Goal: Transaction & Acquisition: Purchase product/service

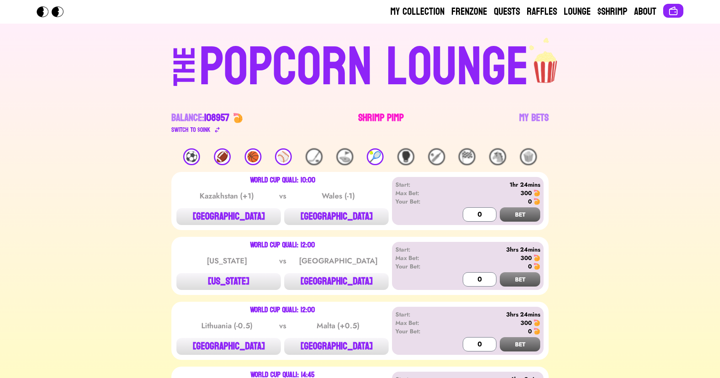
click at [380, 115] on link "Shrimp Pimp" at bounding box center [382, 123] width 46 height 24
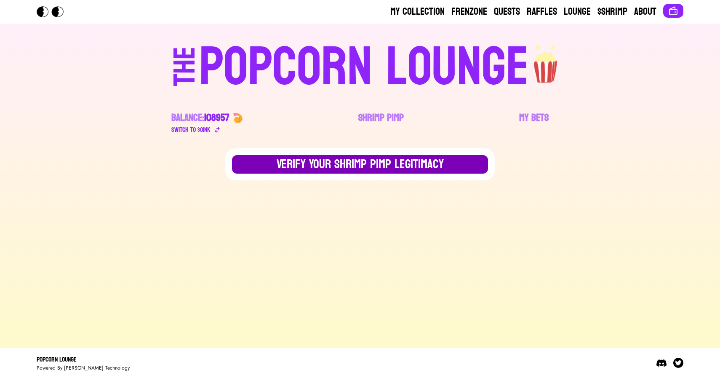
click at [327, 167] on button "Verify Your Shrimp Pimp Legitimacy" at bounding box center [360, 164] width 256 height 19
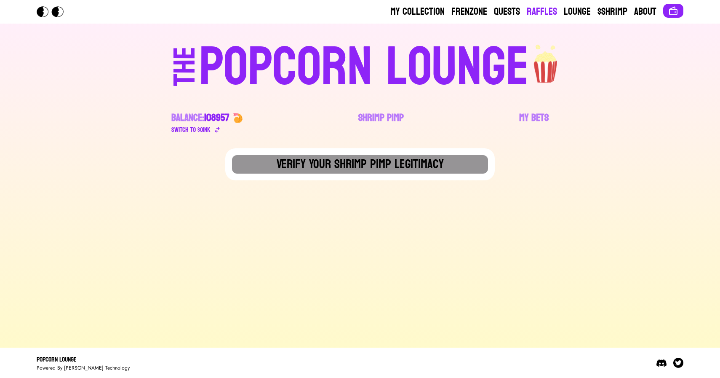
click at [540, 11] on link "Raffles" at bounding box center [542, 11] width 30 height 13
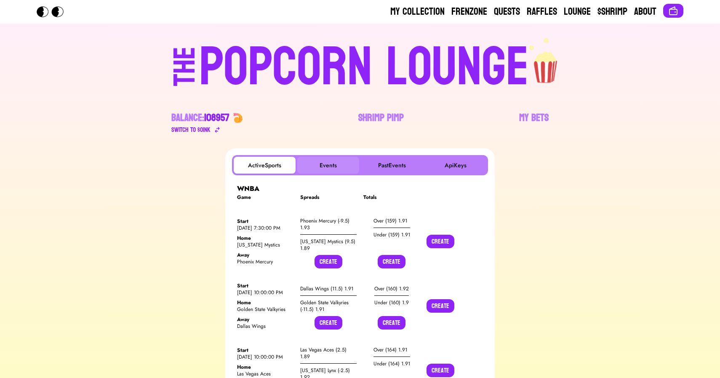
click at [326, 160] on button "Events" at bounding box center [328, 165] width 62 height 17
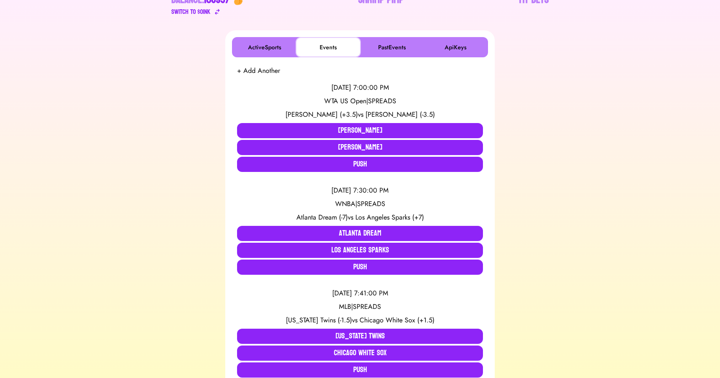
scroll to position [117, 0]
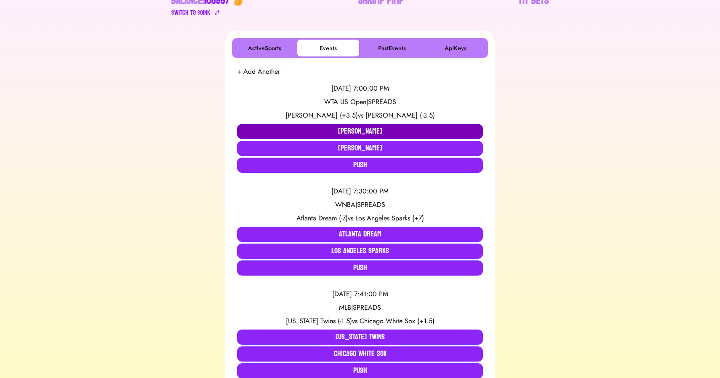
click at [356, 136] on button "[PERSON_NAME]" at bounding box center [360, 131] width 246 height 15
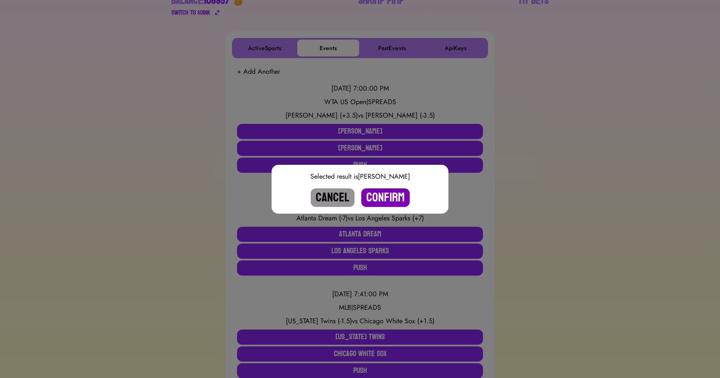
click at [386, 198] on button "Confirm" at bounding box center [385, 197] width 48 height 19
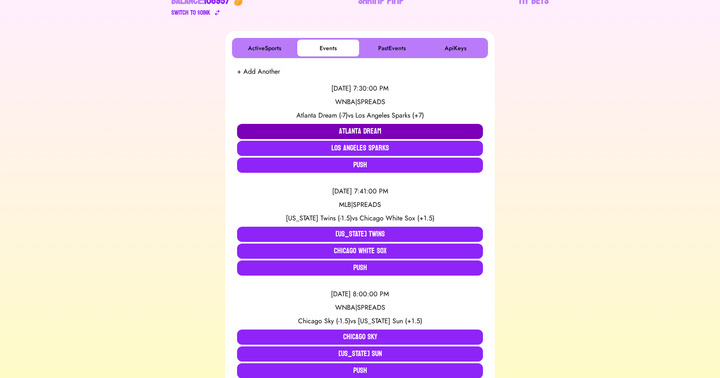
click at [265, 133] on button "Atlanta Dream" at bounding box center [360, 131] width 246 height 15
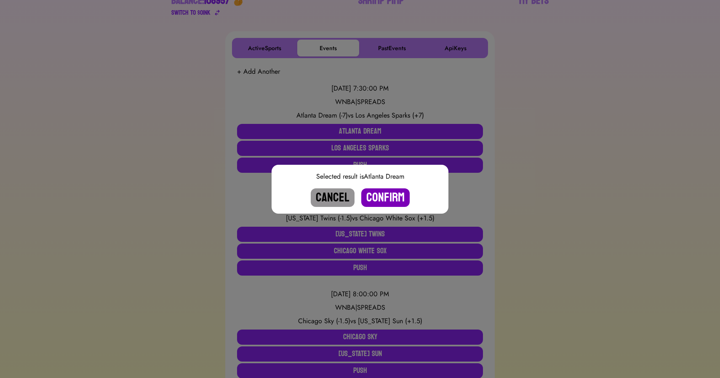
click at [382, 197] on button "Confirm" at bounding box center [385, 197] width 48 height 19
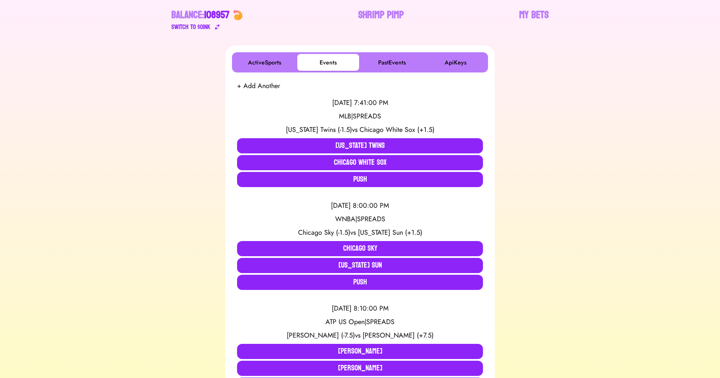
scroll to position [106, 0]
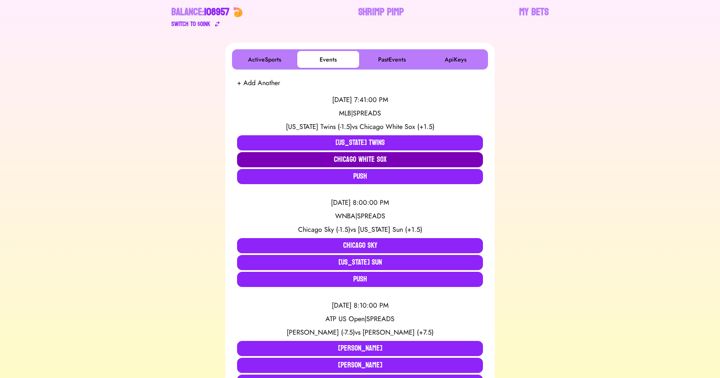
click at [278, 160] on button "Chicago White Sox" at bounding box center [360, 159] width 246 height 15
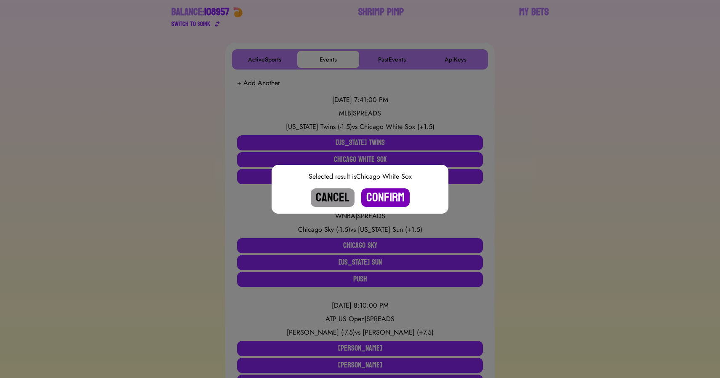
click at [380, 192] on button "Confirm" at bounding box center [385, 197] width 48 height 19
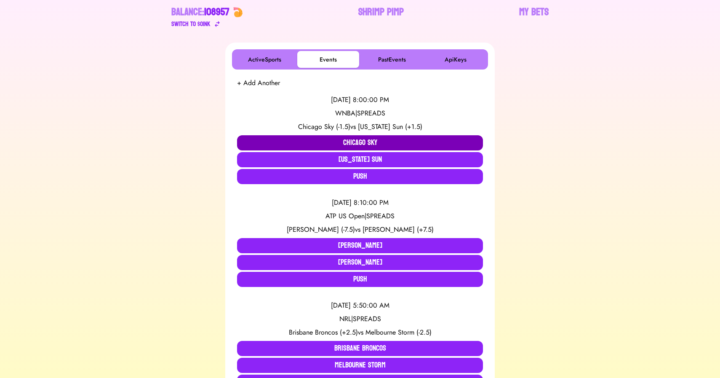
click at [284, 144] on button "Chicago Sky" at bounding box center [360, 142] width 246 height 15
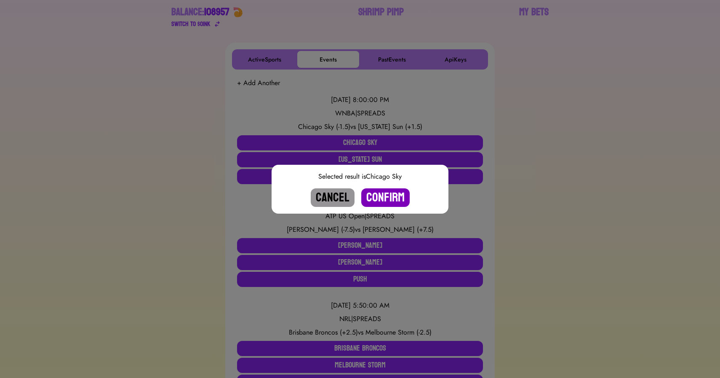
click at [384, 196] on button "Confirm" at bounding box center [385, 197] width 48 height 19
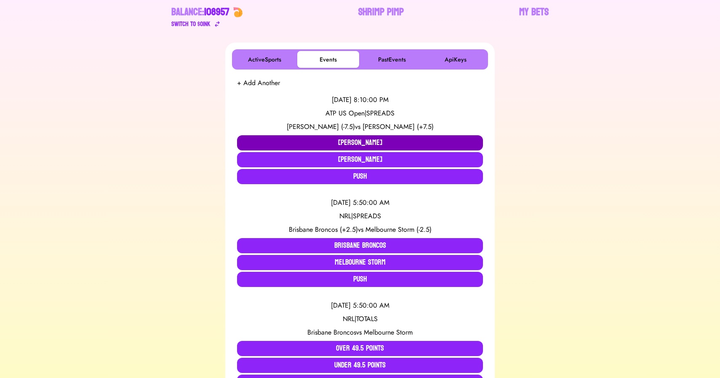
click at [324, 137] on button "[PERSON_NAME]" at bounding box center [360, 142] width 246 height 15
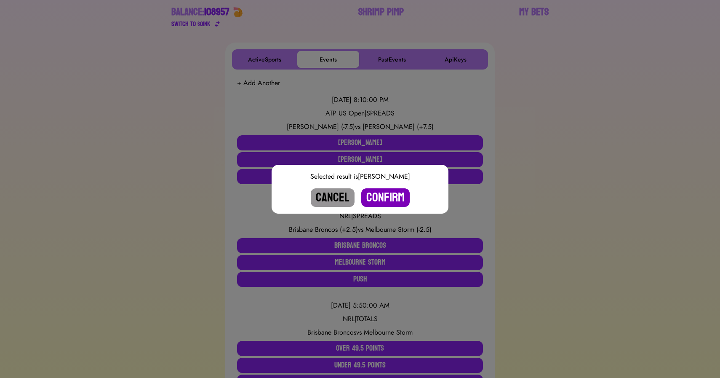
click at [391, 195] on button "Confirm" at bounding box center [385, 197] width 48 height 19
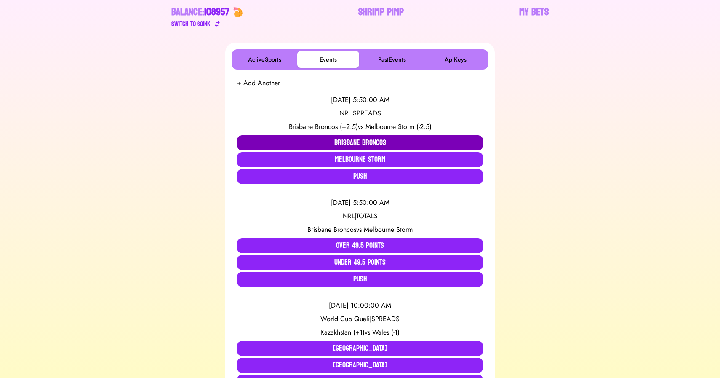
click at [278, 143] on button "Brisbane Broncos" at bounding box center [360, 142] width 246 height 15
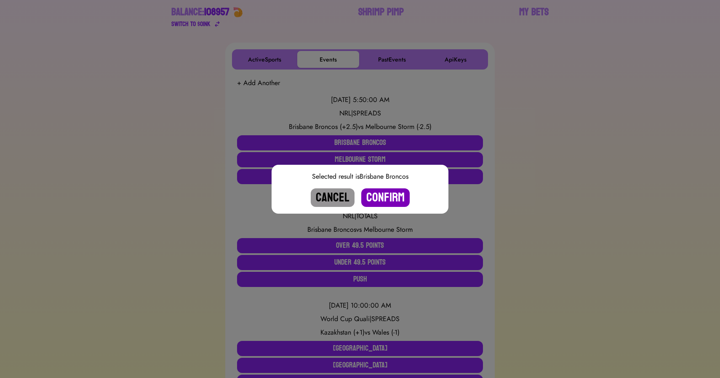
click at [394, 197] on button "Confirm" at bounding box center [385, 197] width 48 height 19
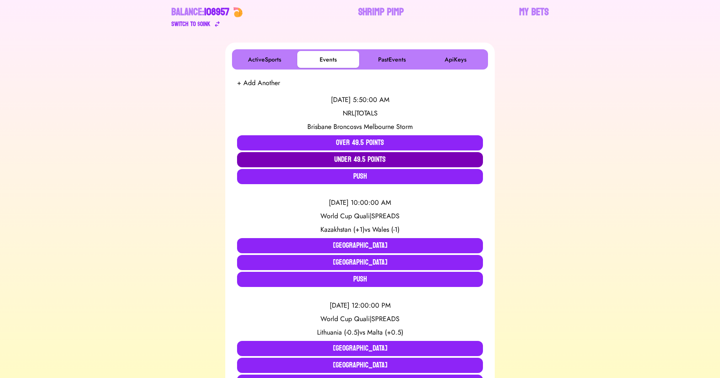
click at [367, 157] on button "Under 49.5 Points" at bounding box center [360, 159] width 246 height 15
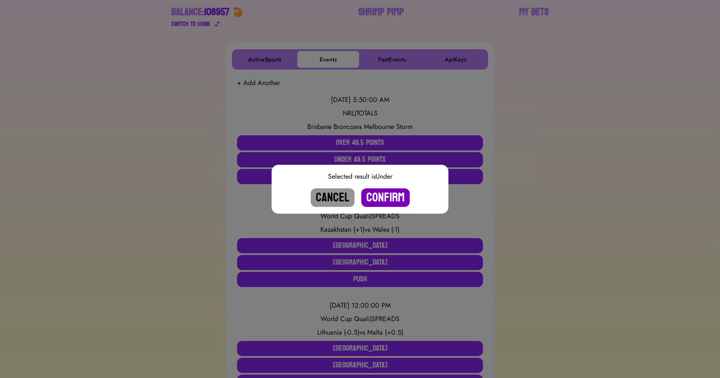
click at [379, 197] on button "Confirm" at bounding box center [385, 197] width 48 height 19
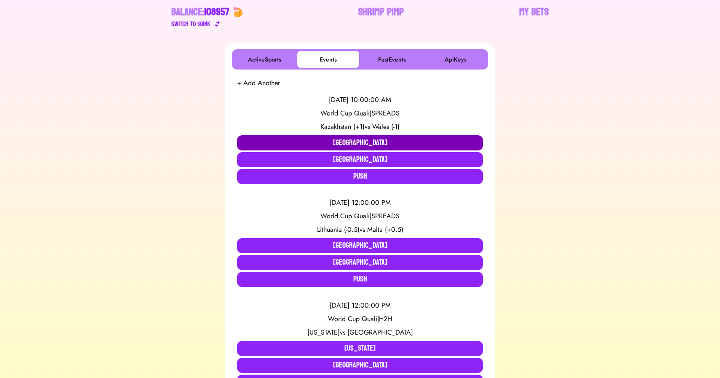
scroll to position [0, 0]
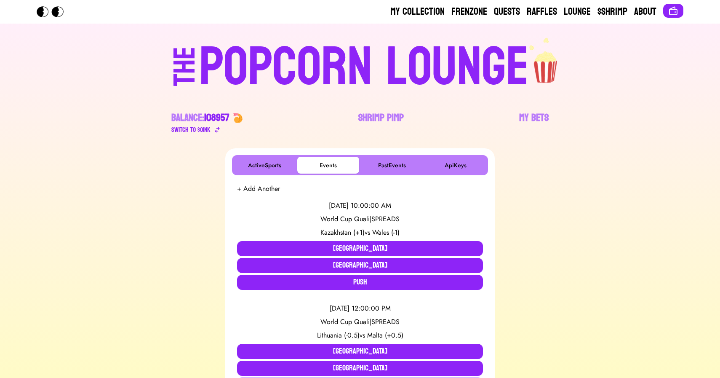
click at [351, 74] on div "POPCORN LOUNGE" at bounding box center [364, 67] width 330 height 54
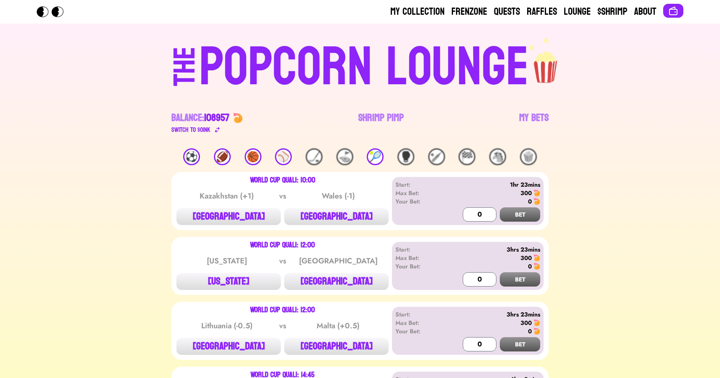
click at [190, 155] on div "⚽️" at bounding box center [191, 156] width 17 height 17
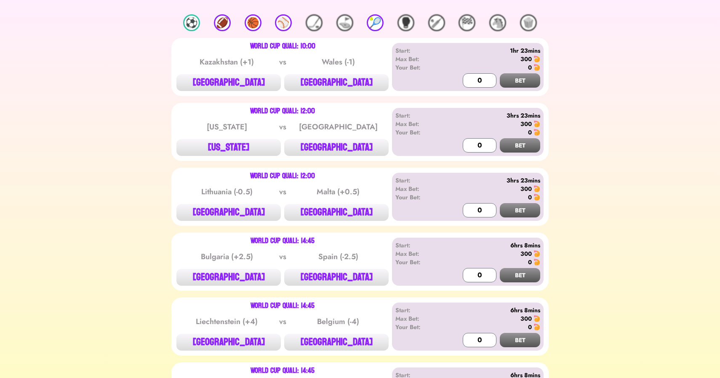
scroll to position [155, 0]
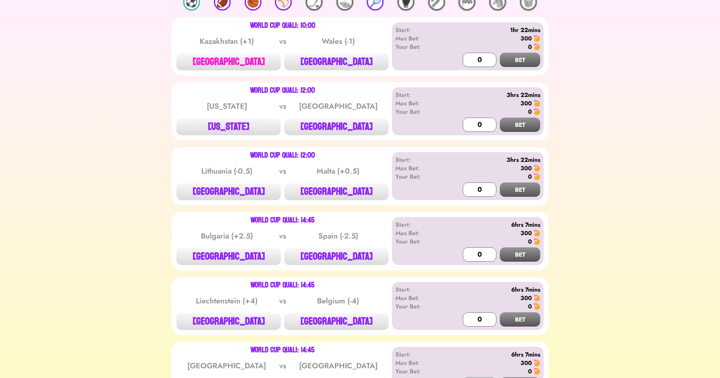
click at [232, 62] on button "[GEOGRAPHIC_DATA]" at bounding box center [229, 62] width 104 height 17
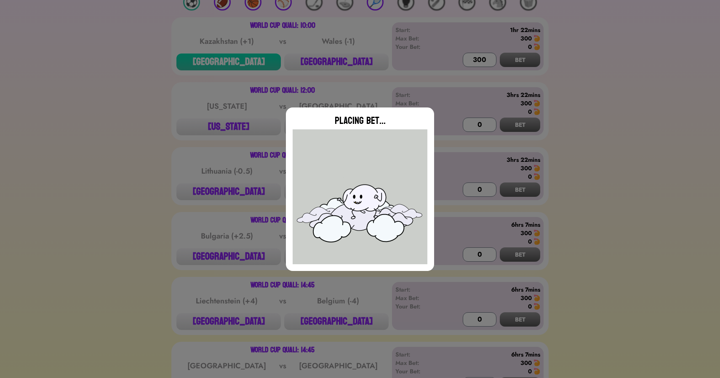
type input "0"
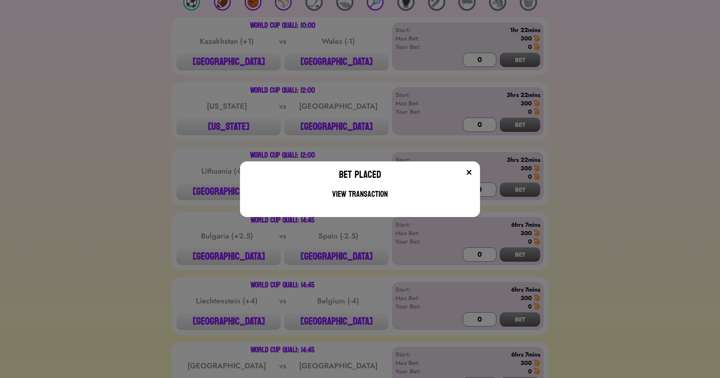
click at [171, 231] on div "Bet Placed View Transaction" at bounding box center [360, 189] width 720 height 378
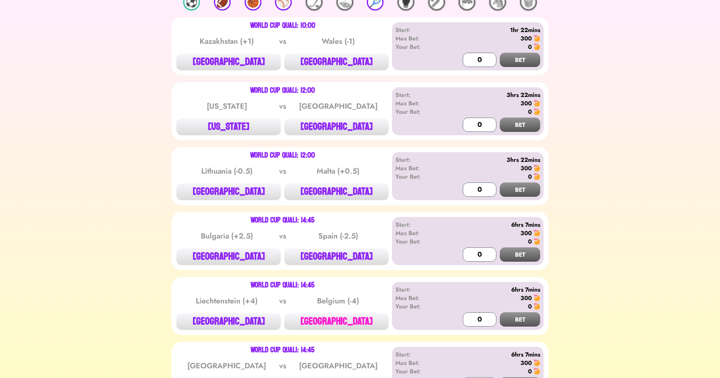
click at [342, 322] on button "[GEOGRAPHIC_DATA]" at bounding box center [336, 321] width 104 height 17
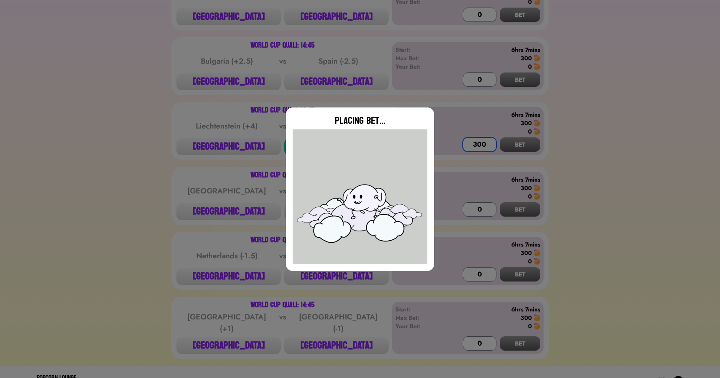
scroll to position [343, 0]
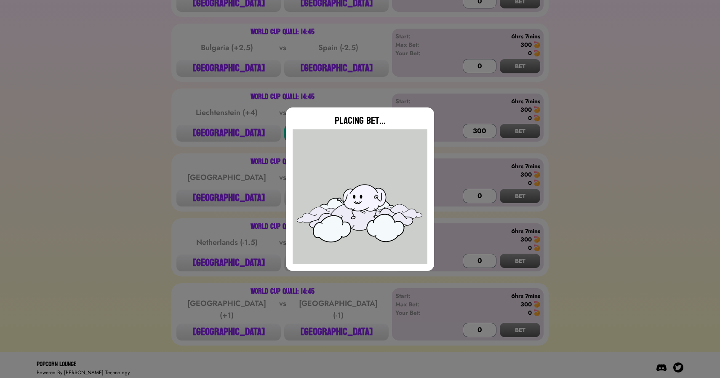
type input "0"
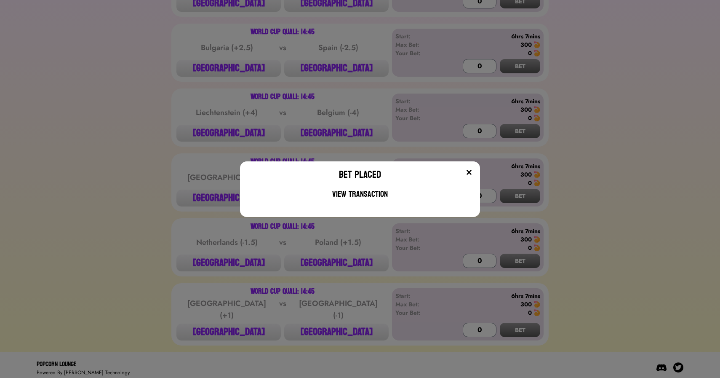
click at [97, 241] on div "Bet Placed View Transaction" at bounding box center [360, 189] width 720 height 378
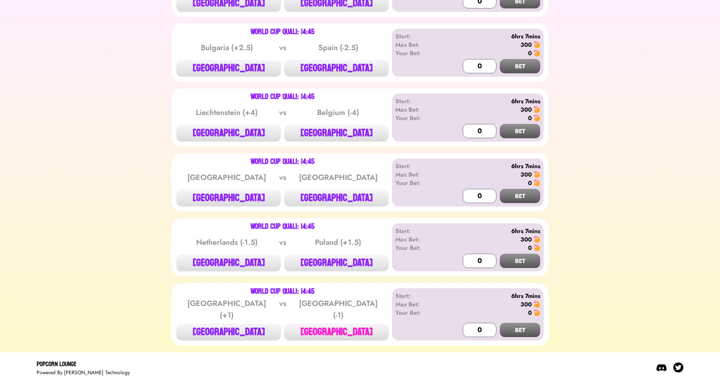
click at [342, 324] on button "[GEOGRAPHIC_DATA]" at bounding box center [336, 332] width 104 height 17
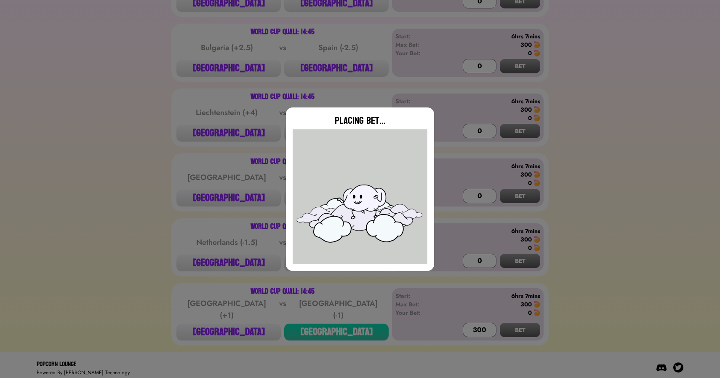
type input "0"
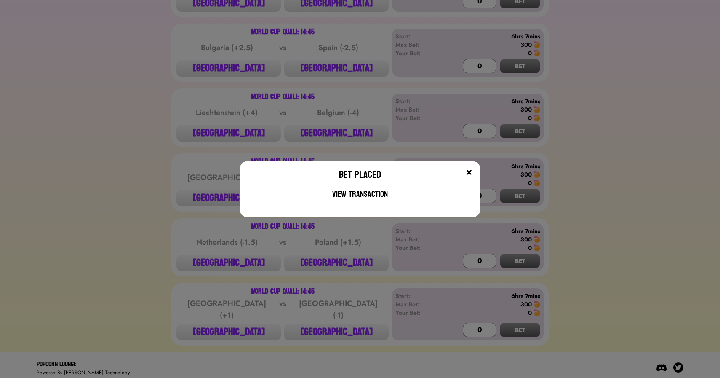
click at [153, 137] on div "Bet Placed View Transaction" at bounding box center [360, 189] width 720 height 378
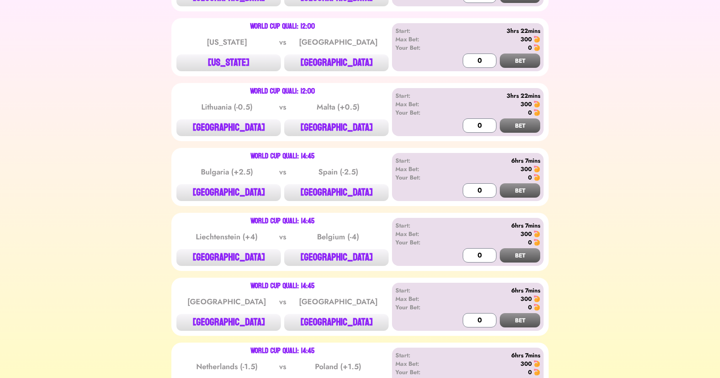
scroll to position [221, 0]
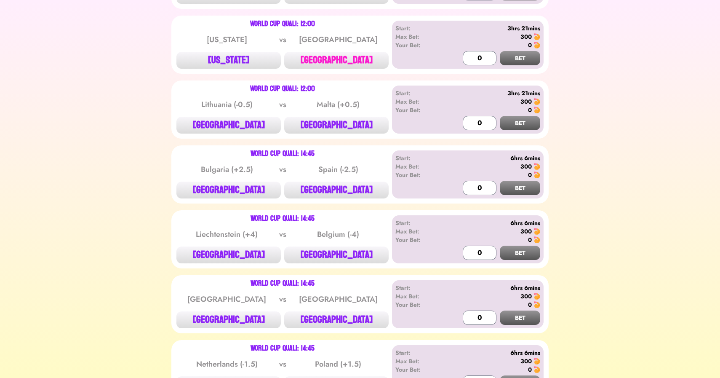
click at [343, 63] on button "[GEOGRAPHIC_DATA]" at bounding box center [336, 60] width 104 height 17
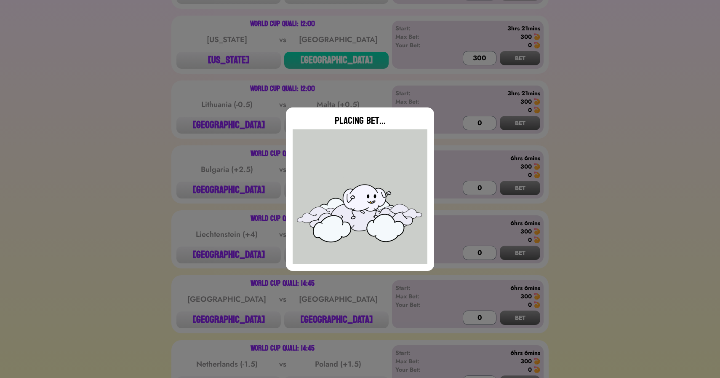
type input "0"
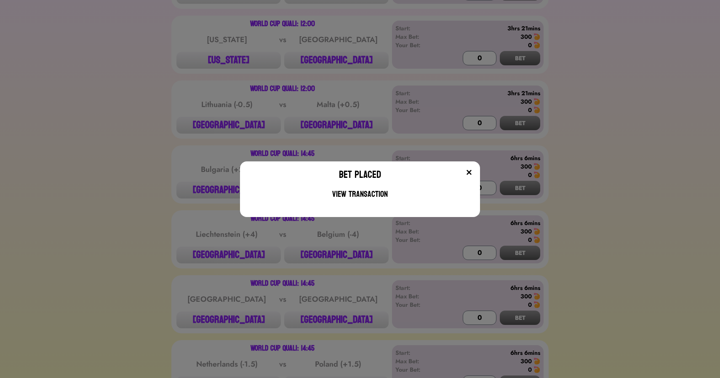
click at [217, 130] on div "Bet Placed View Transaction" at bounding box center [360, 189] width 720 height 378
click at [217, 130] on button "[GEOGRAPHIC_DATA]" at bounding box center [229, 125] width 104 height 17
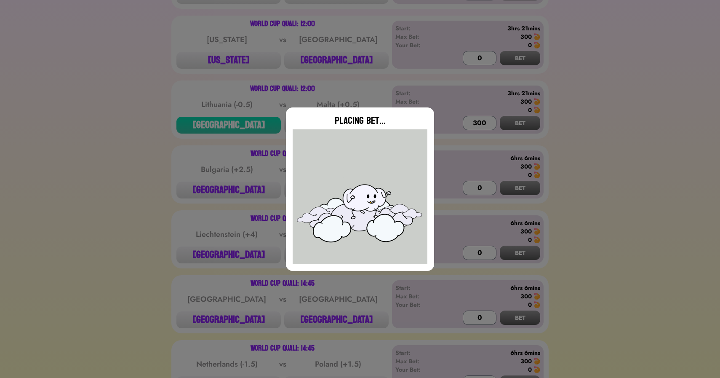
type input "0"
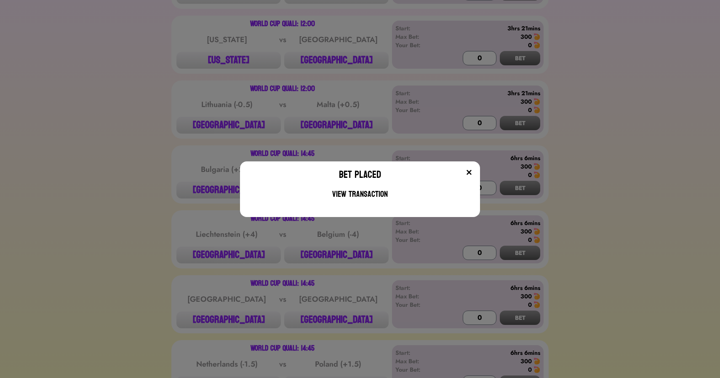
click at [158, 165] on div "Bet Placed View Transaction" at bounding box center [360, 189] width 720 height 378
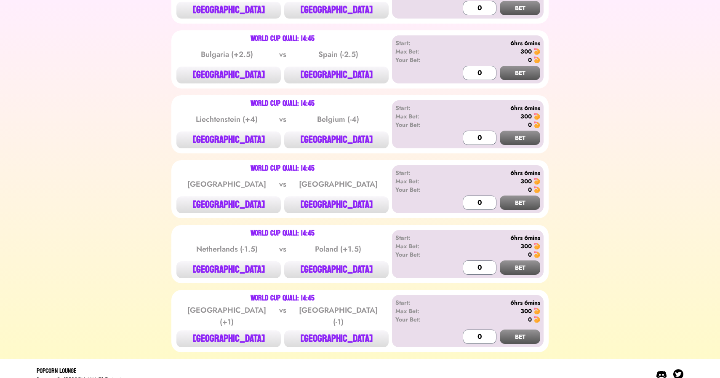
scroll to position [343, 0]
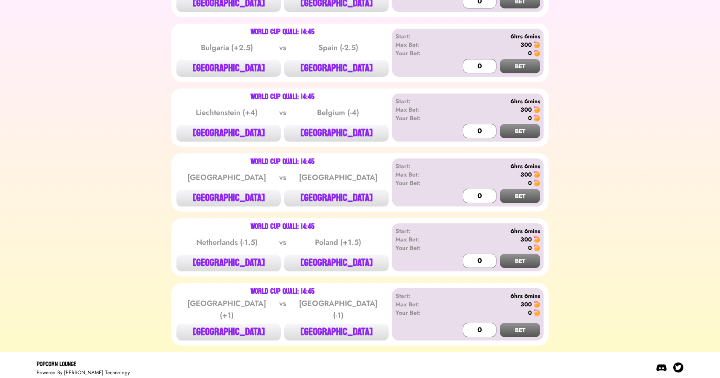
click at [319, 206] on div "World Cup Quali: 14:45 Luxembourg vs [GEOGRAPHIC_DATA] [GEOGRAPHIC_DATA] [GEOGR…" at bounding box center [359, 182] width 377 height 58
click at [326, 205] on button "[GEOGRAPHIC_DATA]" at bounding box center [336, 198] width 104 height 17
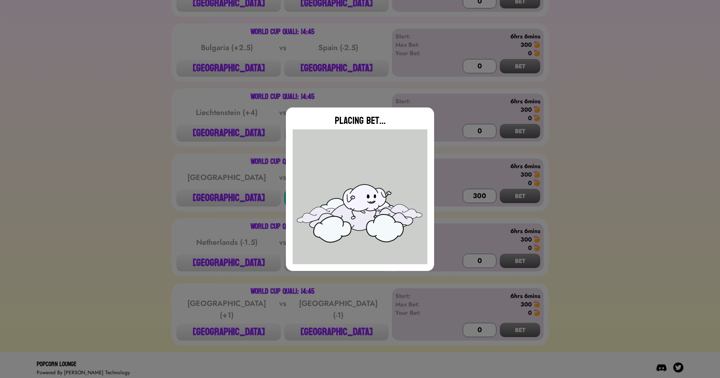
type input "0"
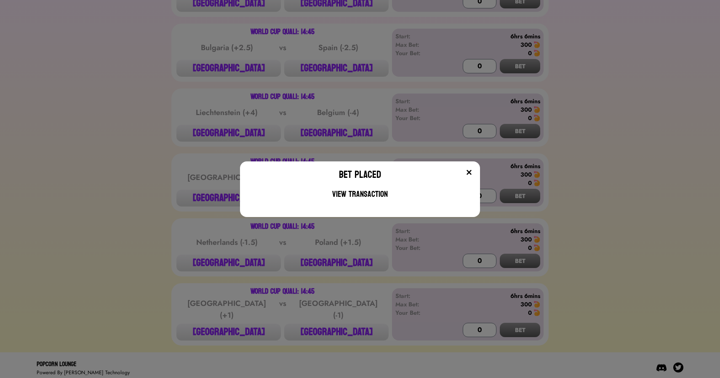
click at [166, 225] on div "Bet Placed View Transaction" at bounding box center [360, 189] width 720 height 378
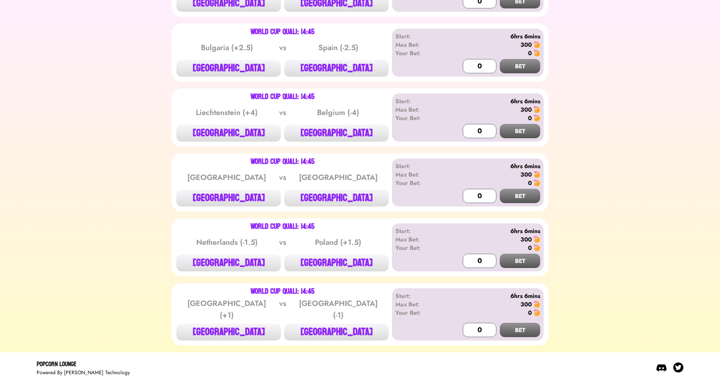
scroll to position [0, 0]
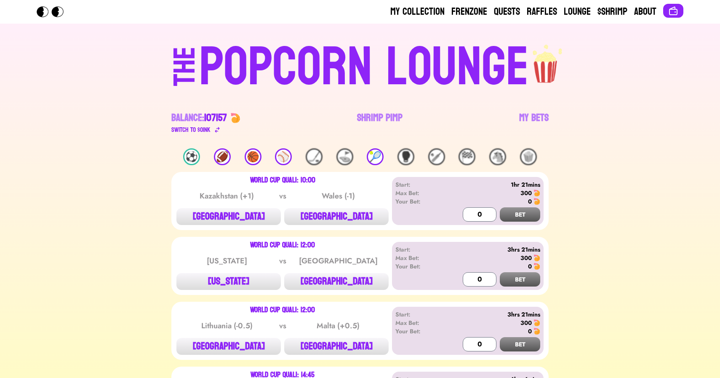
click at [375, 158] on div "🎾" at bounding box center [375, 156] width 17 height 17
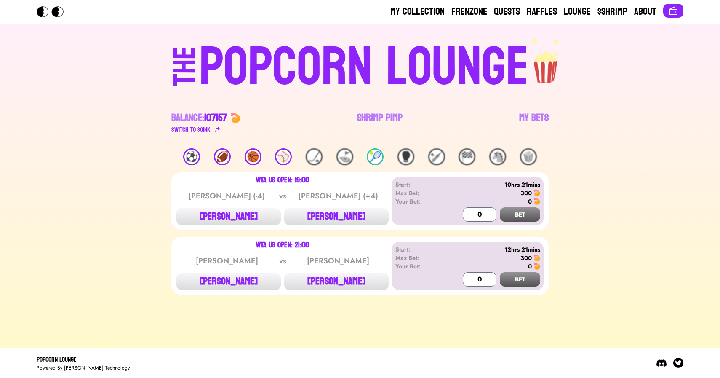
click at [286, 151] on div "⚾️" at bounding box center [283, 156] width 17 height 17
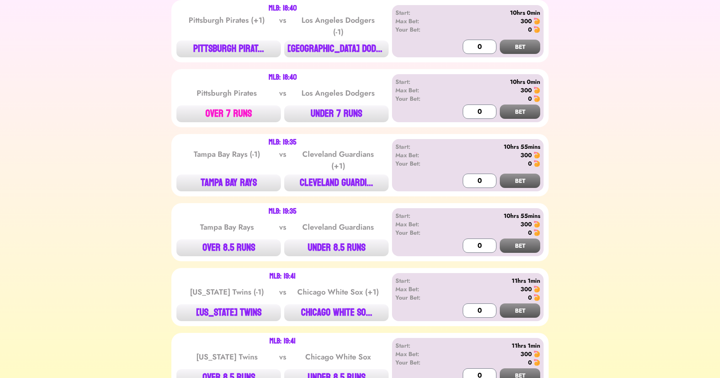
scroll to position [297, 0]
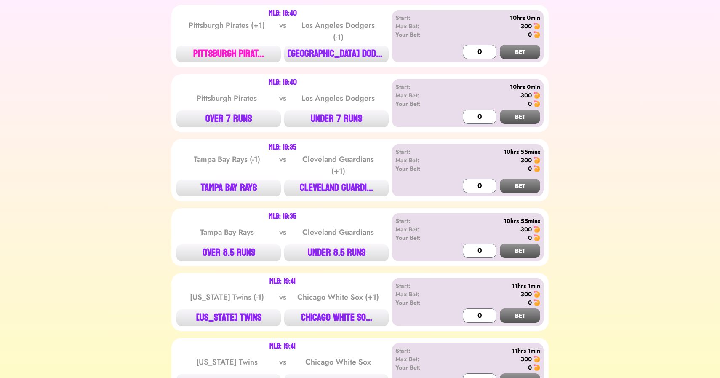
click at [238, 58] on button "PITTSBURGH PIRAT..." at bounding box center [229, 54] width 104 height 17
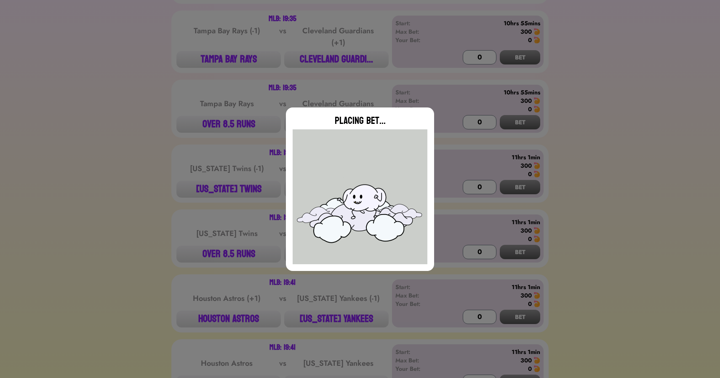
scroll to position [426, 0]
type input "0"
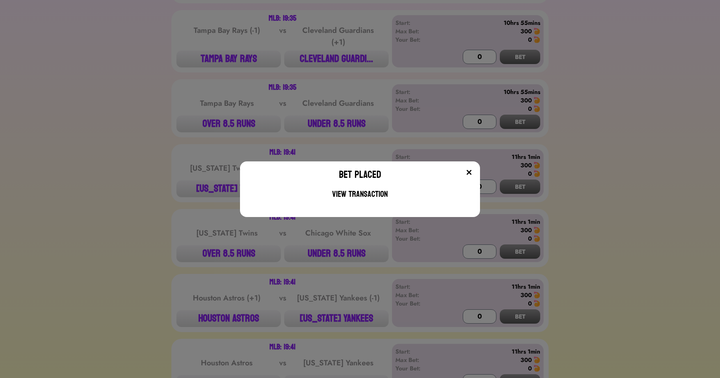
click at [200, 34] on div "Bet Placed View Transaction" at bounding box center [360, 189] width 720 height 378
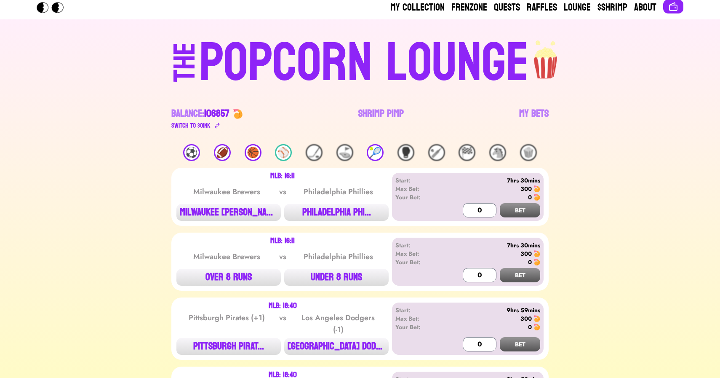
scroll to position [0, 0]
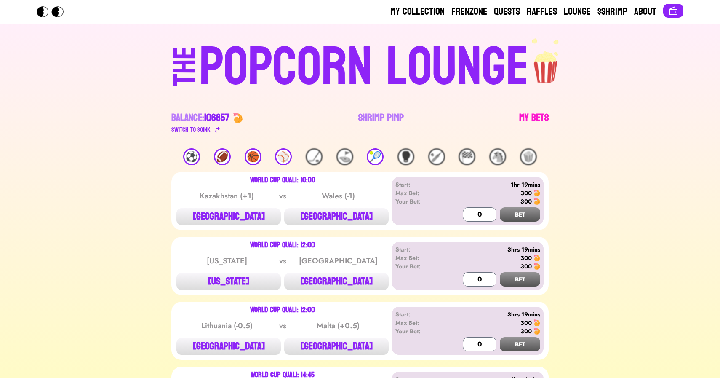
click at [536, 113] on link "My Bets" at bounding box center [533, 123] width 29 height 24
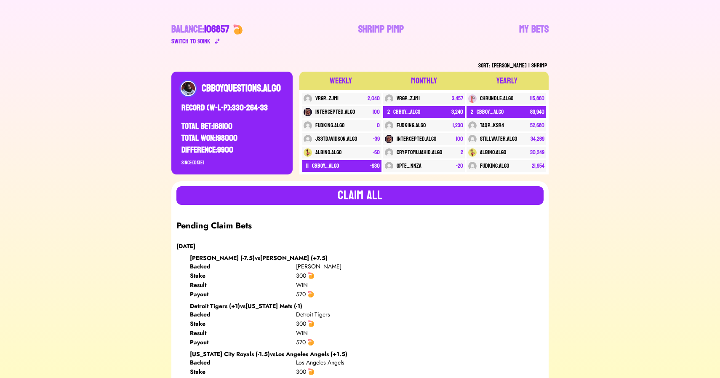
scroll to position [72, 0]
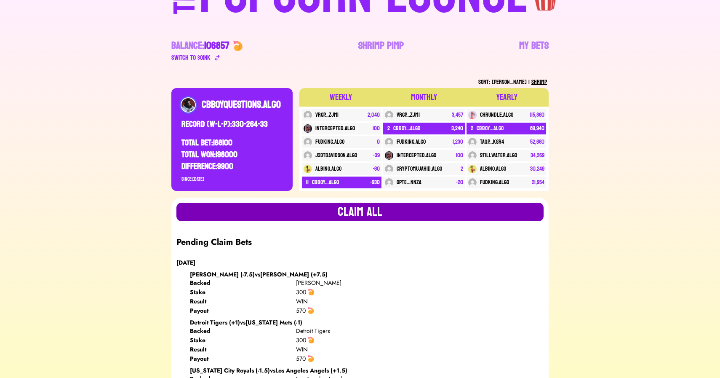
click at [279, 210] on button "Claim all" at bounding box center [360, 212] width 367 height 19
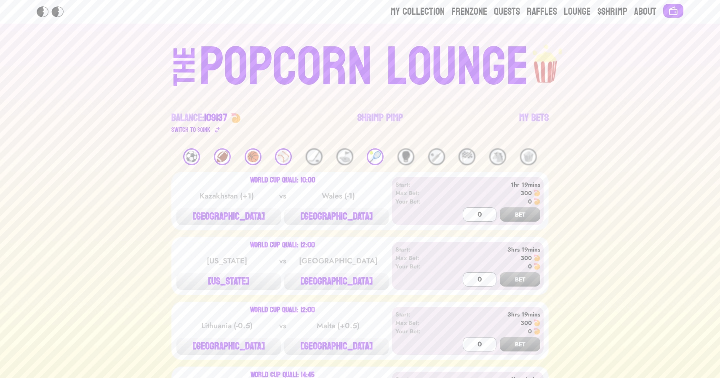
click at [244, 59] on div "POPCORN LOUNGE" at bounding box center [364, 67] width 330 height 54
click at [278, 159] on div "⚾️" at bounding box center [283, 156] width 17 height 17
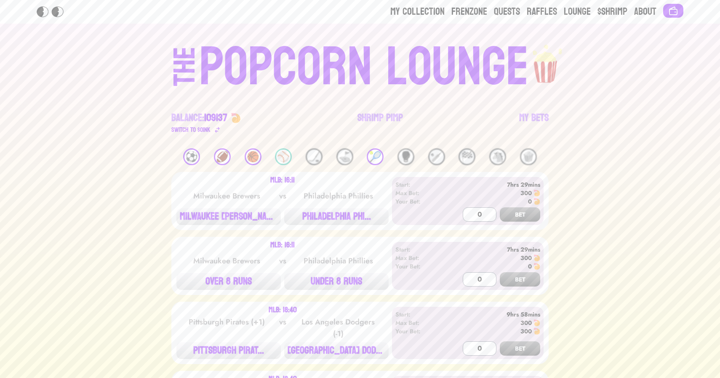
click at [249, 156] on div "🏀" at bounding box center [253, 156] width 17 height 17
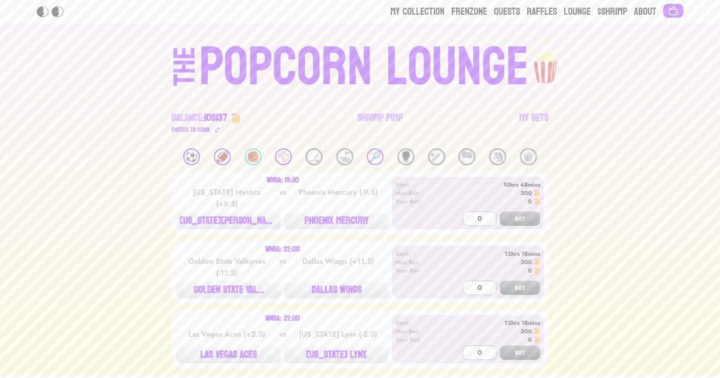
click at [224, 154] on div "🏈" at bounding box center [222, 156] width 17 height 17
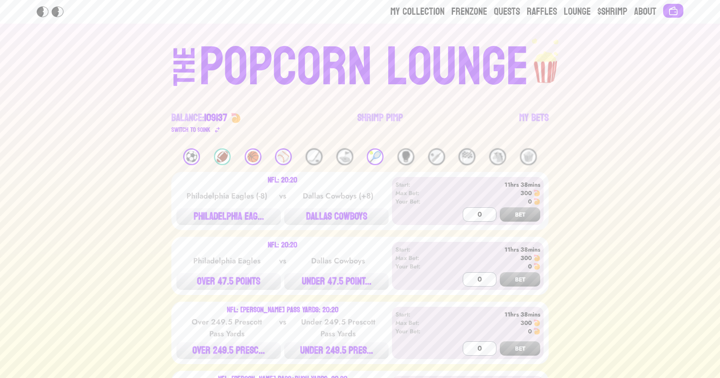
click at [364, 154] on div "⚽️ 🏈 🏀 ⚾️ 🏒 ⛳️ 🎾 🥊 🏏 🏁 🐴 🍿" at bounding box center [359, 156] width 377 height 17
click at [373, 156] on div "🎾" at bounding box center [375, 156] width 17 height 17
